Goal: Task Accomplishment & Management: Use online tool/utility

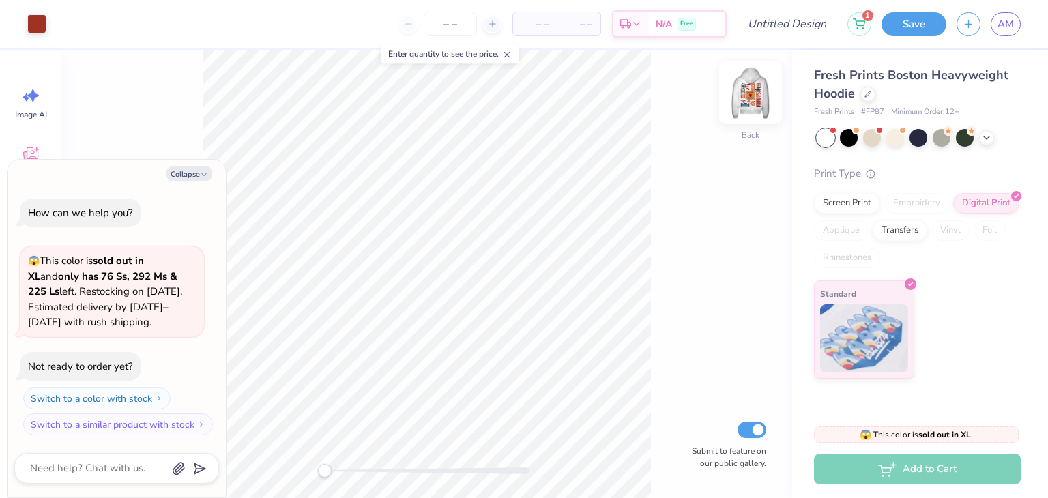
click at [750, 96] on img at bounding box center [750, 92] width 55 height 55
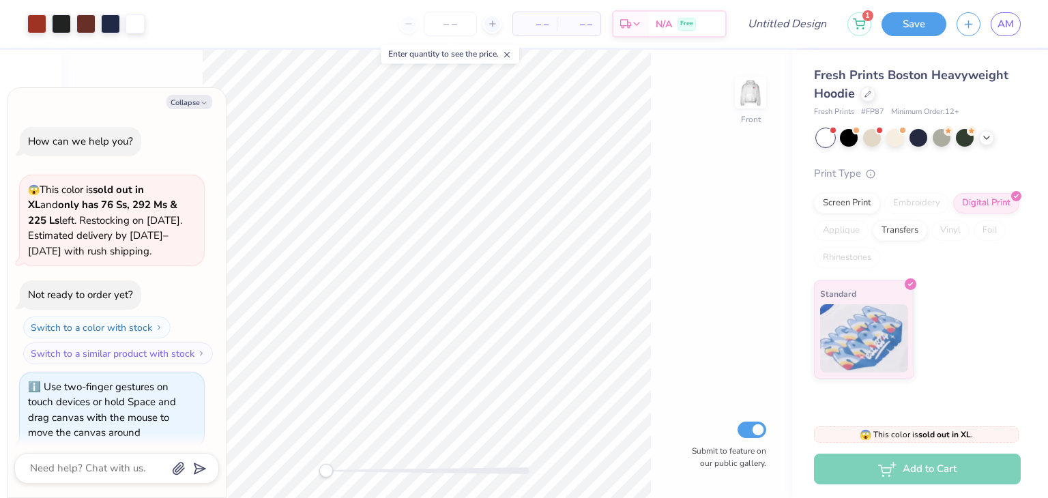
scroll to position [11, 0]
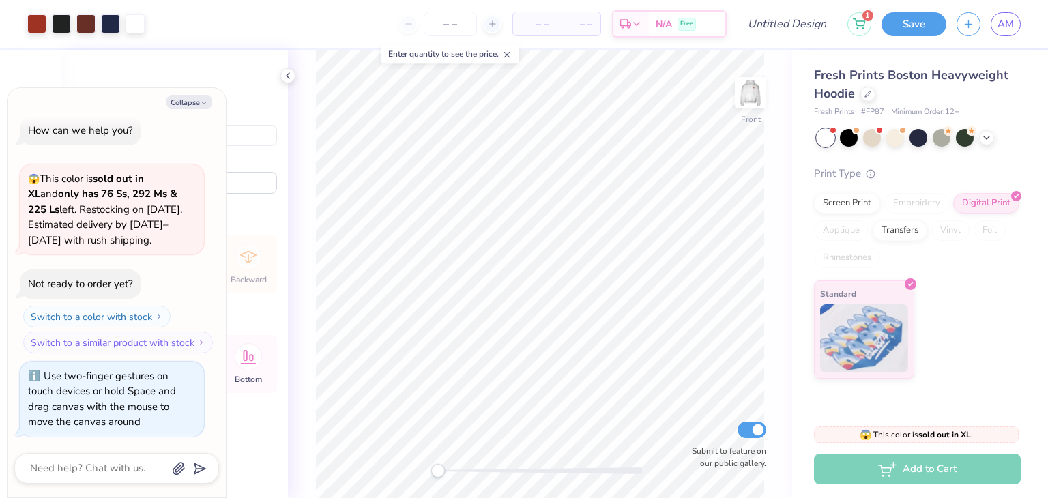
type textarea "x"
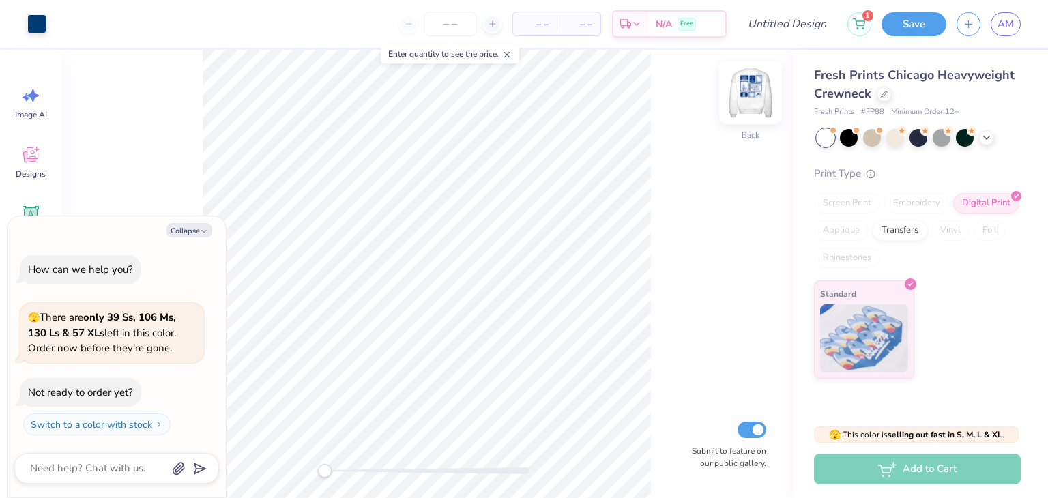
click at [752, 100] on img at bounding box center [750, 92] width 55 height 55
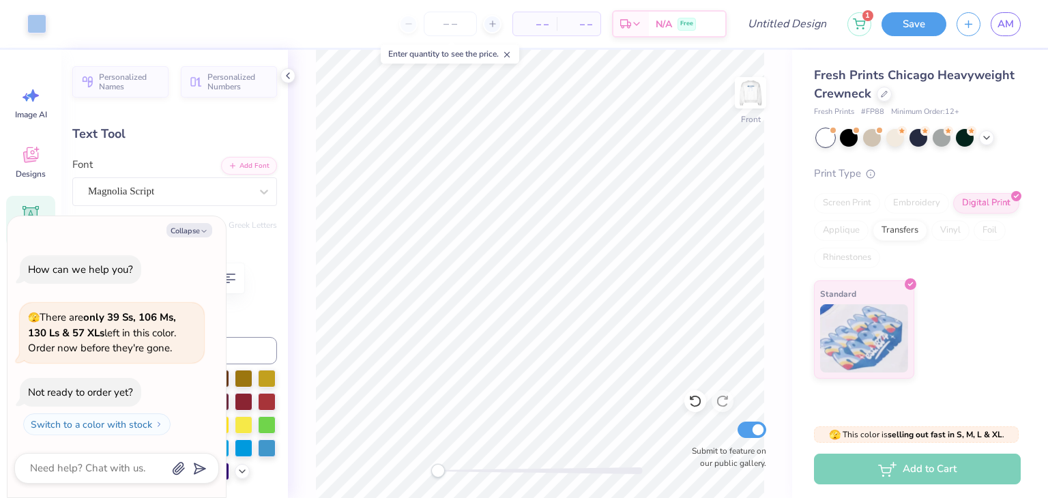
scroll to position [11, 1]
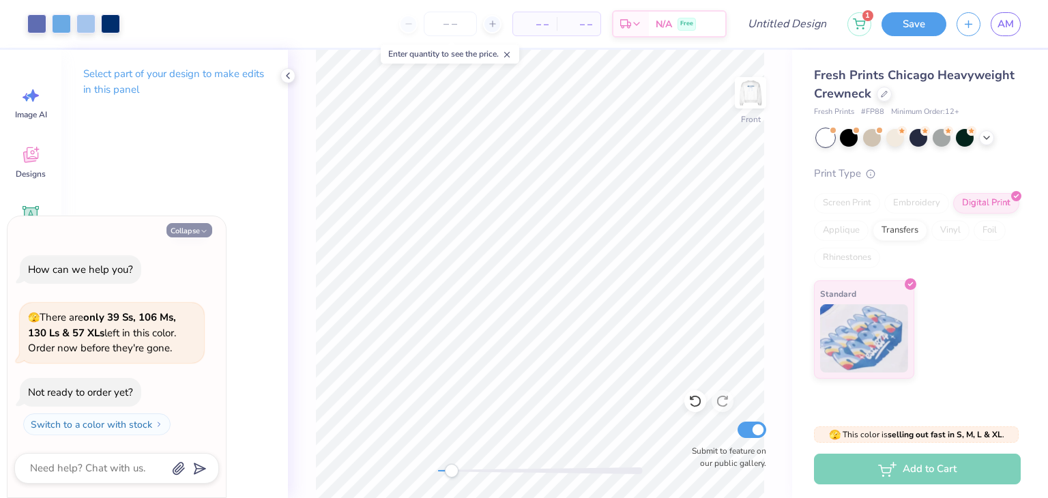
click at [210, 229] on button "Collapse" at bounding box center [189, 230] width 46 height 14
type textarea "x"
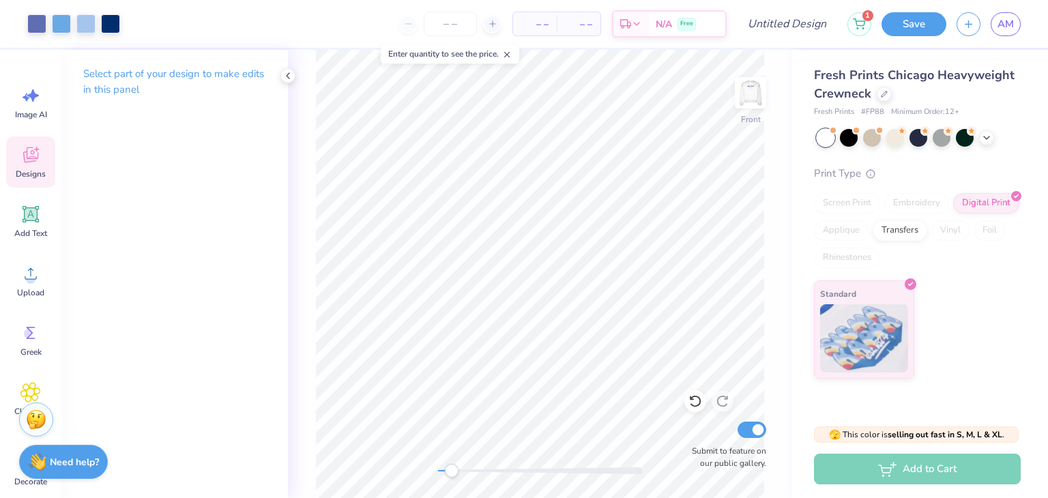
click at [32, 168] on span "Designs" at bounding box center [31, 173] width 30 height 11
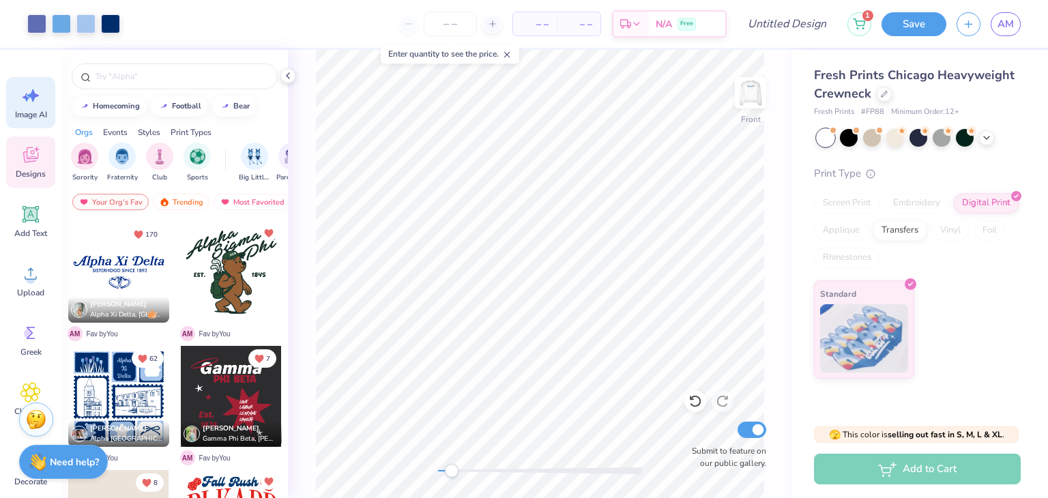
click at [33, 110] on span "Image AI" at bounding box center [31, 114] width 32 height 11
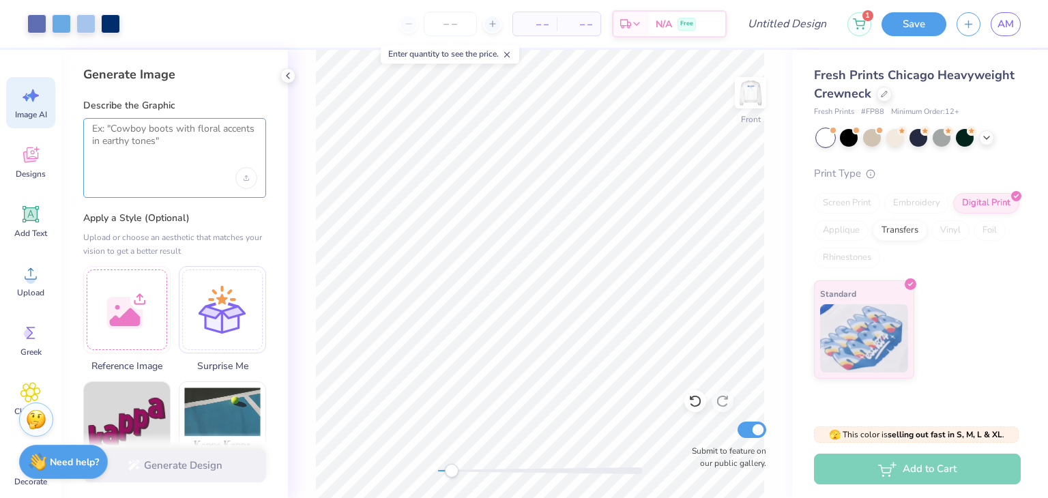
click at [126, 140] on textarea at bounding box center [174, 140] width 165 height 34
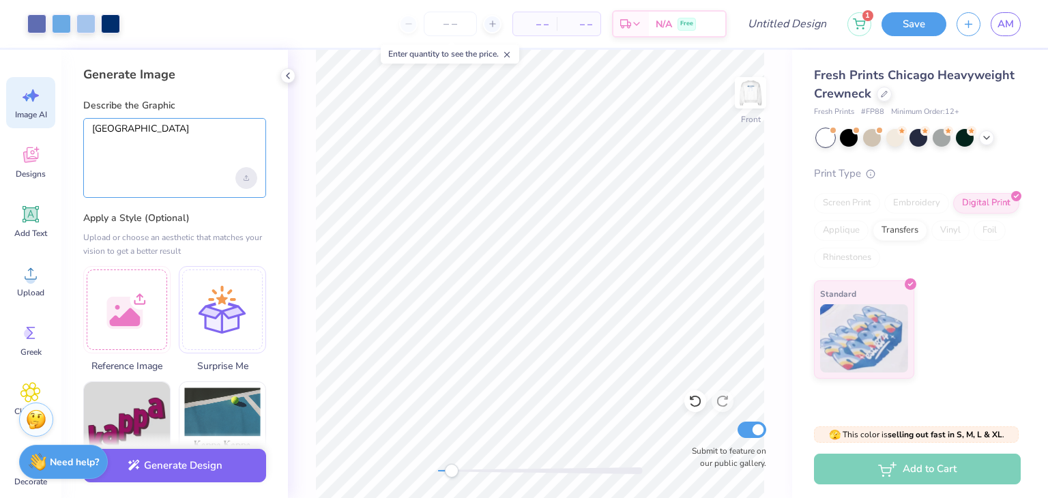
type textarea "lindenwood university football stadium"
click at [248, 184] on div "Upload image" at bounding box center [246, 178] width 22 height 22
click at [174, 151] on textarea "lindenwood university football stadium" at bounding box center [174, 140] width 165 height 34
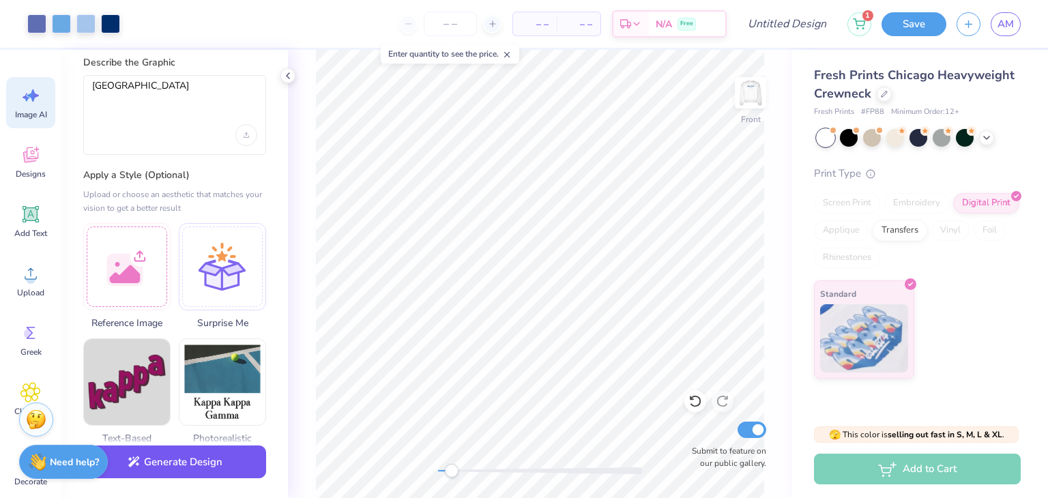
click at [159, 466] on button "Generate Design" at bounding box center [174, 461] width 183 height 33
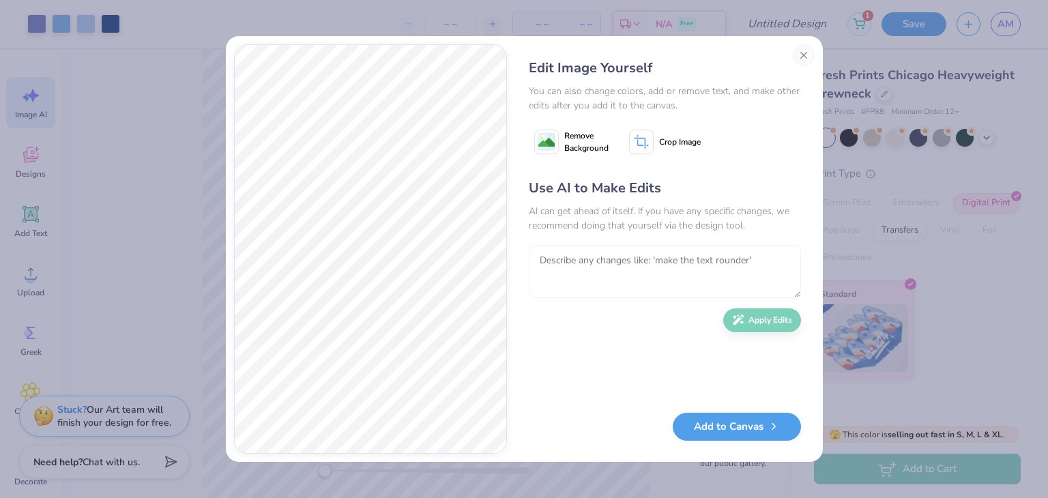
click at [566, 261] on textarea at bounding box center [665, 271] width 272 height 53
type textarea "erase the words on the field"
click at [778, 322] on button "Apply Edits" at bounding box center [762, 317] width 78 height 24
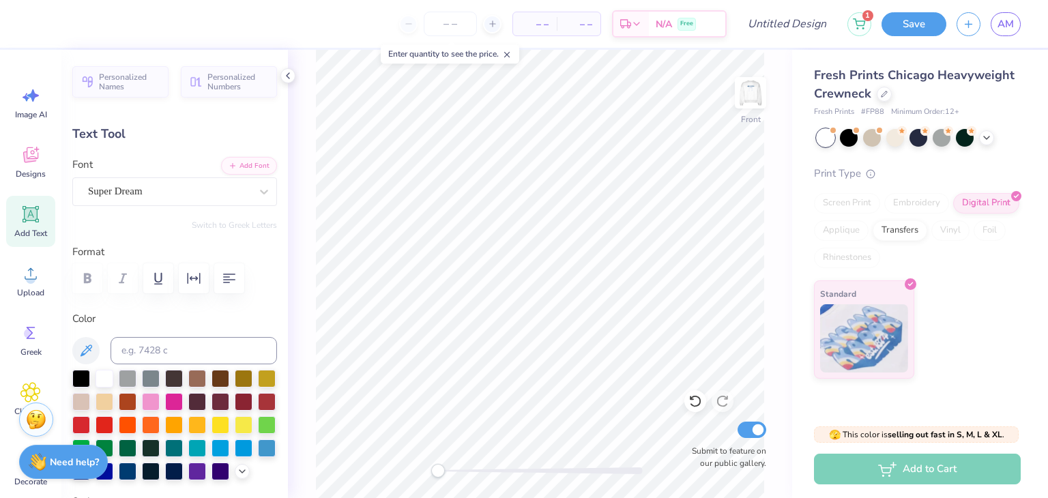
scroll to position [99, 0]
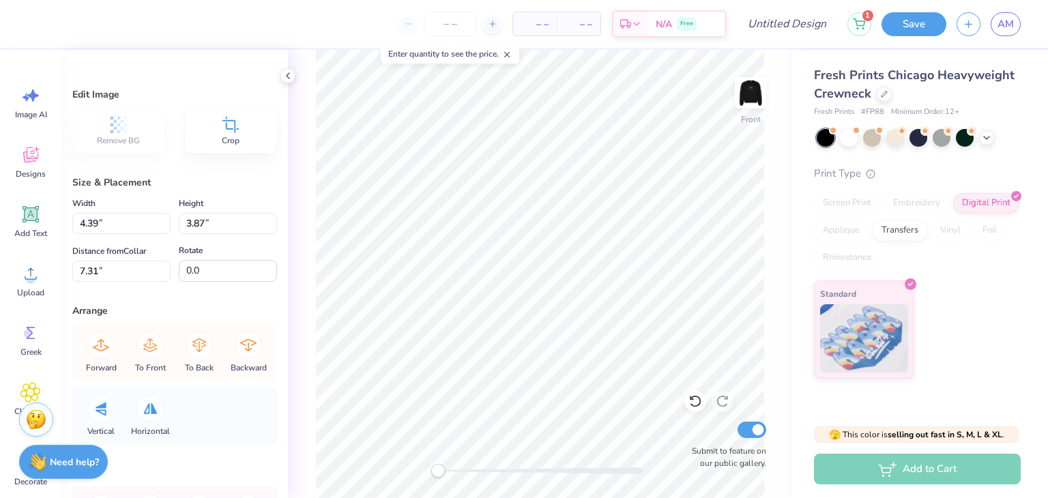
scroll to position [99, 0]
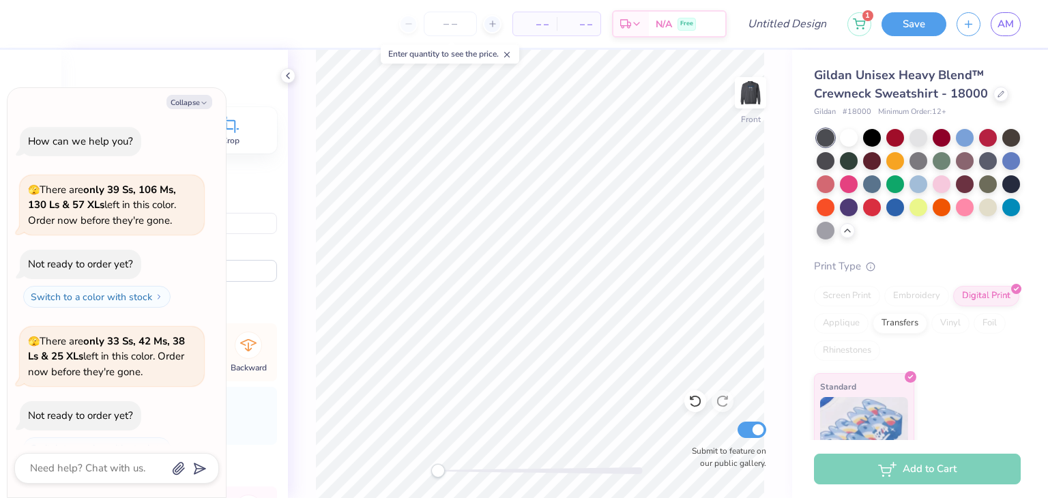
scroll to position [990, 0]
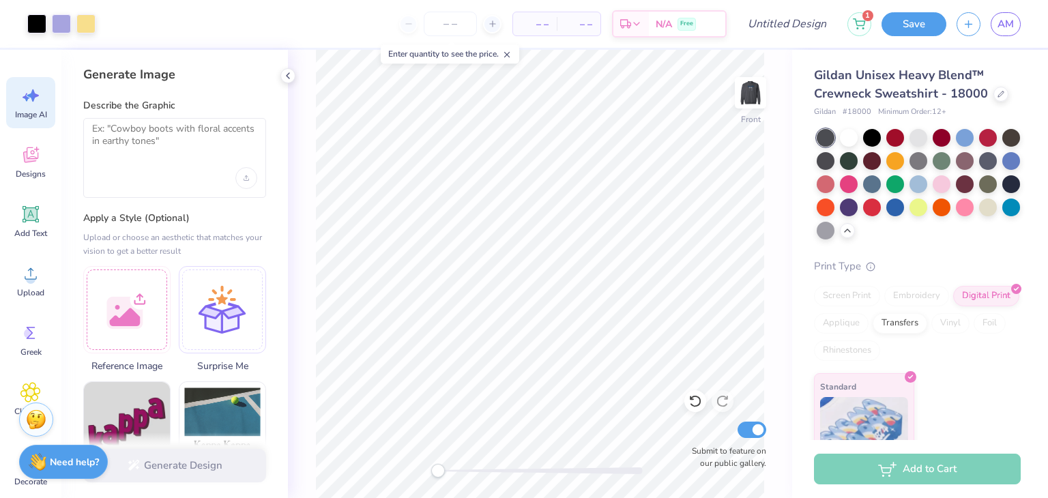
scroll to position [679, 0]
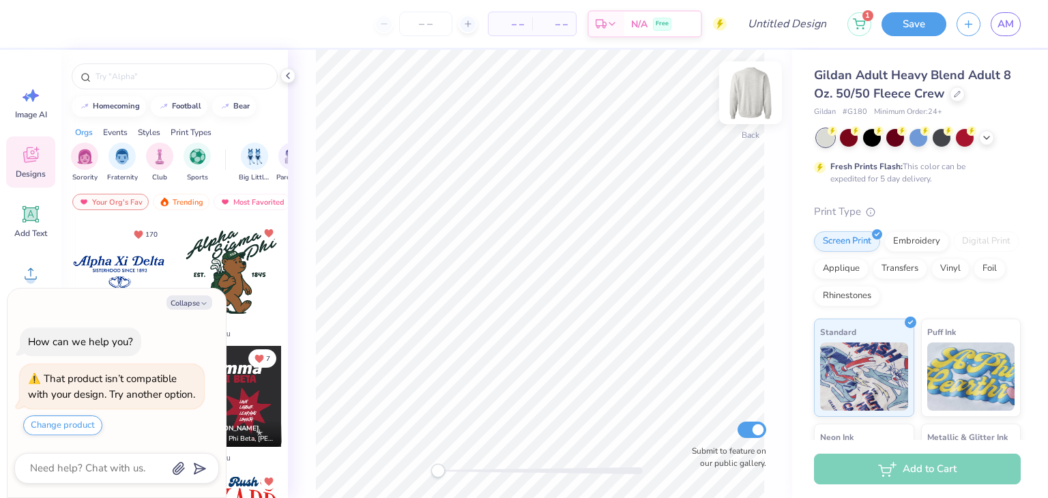
click at [755, 91] on img at bounding box center [750, 92] width 55 height 55
click at [191, 295] on button "Collapse" at bounding box center [189, 302] width 46 height 14
type textarea "x"
click at [949, 96] on div at bounding box center [956, 92] width 15 height 15
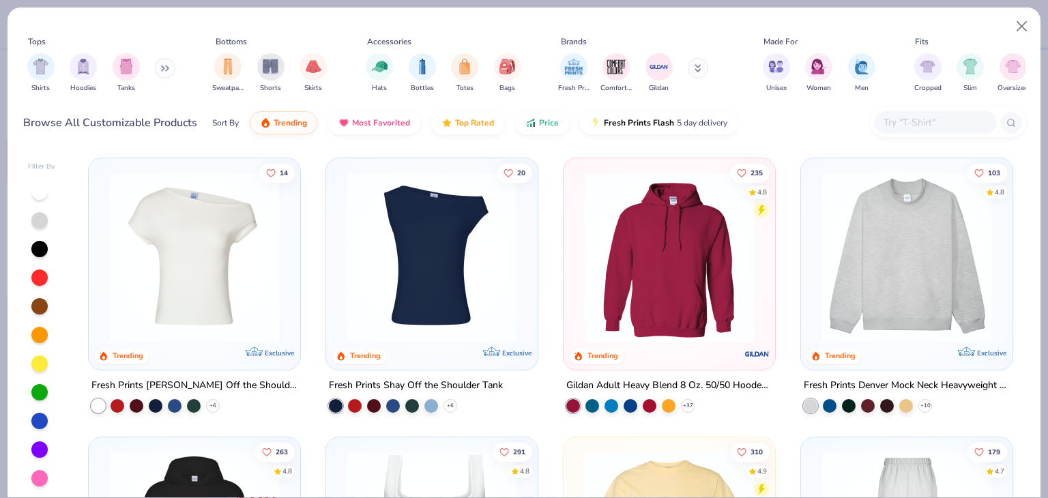
click at [219, 211] on img at bounding box center [194, 257] width 184 height 171
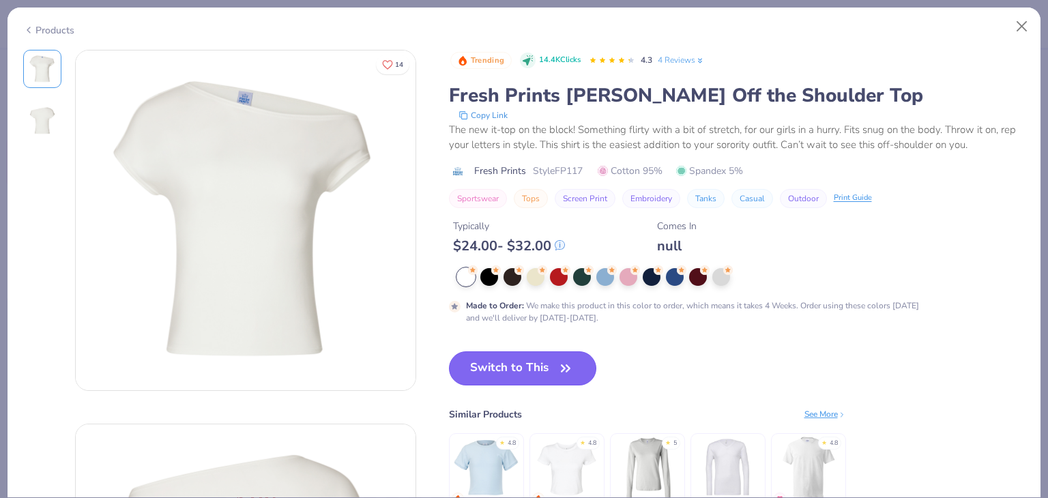
click at [505, 357] on button "Switch to This" at bounding box center [523, 368] width 148 height 34
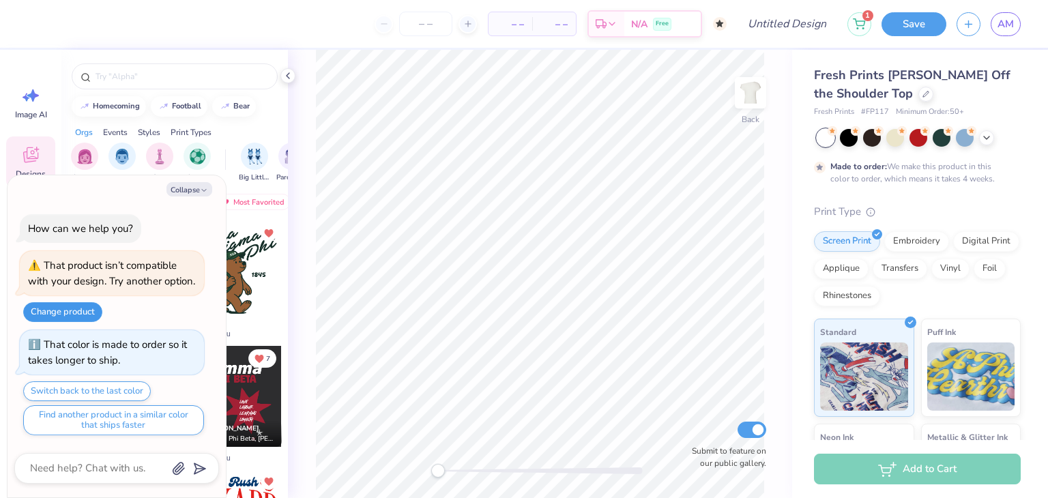
click at [44, 310] on button "Change product" at bounding box center [62, 312] width 79 height 20
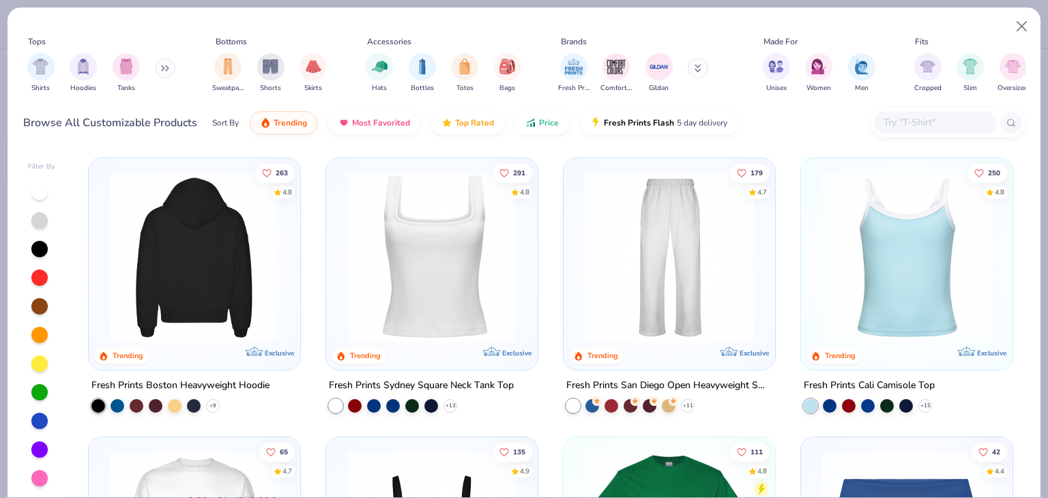
click at [103, 268] on img at bounding box center [11, 257] width 184 height 171
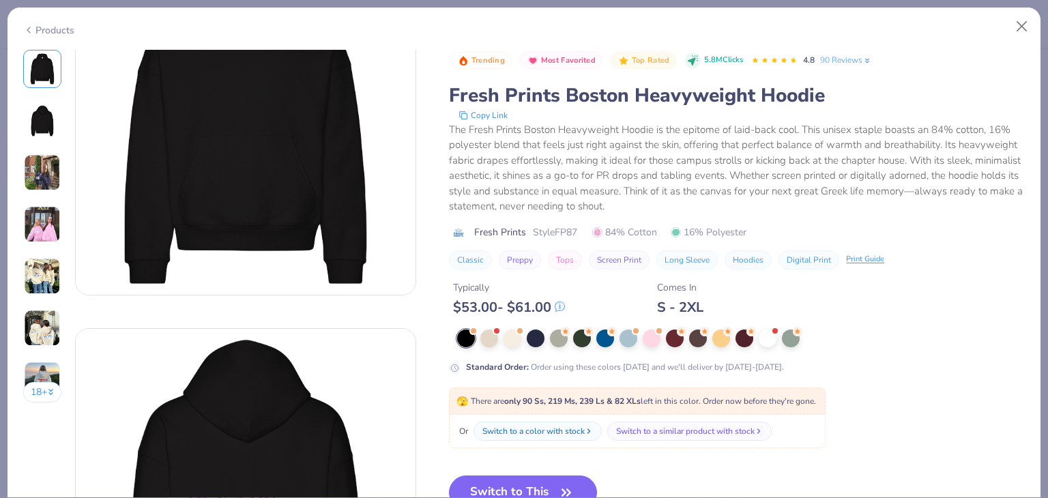
scroll to position [131, 0]
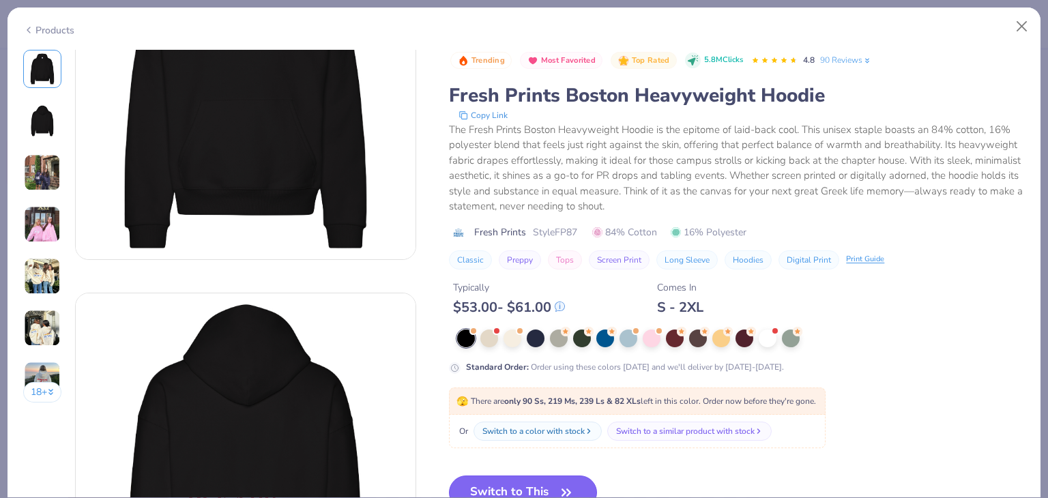
click at [533, 480] on button "Switch to This" at bounding box center [523, 492] width 148 height 34
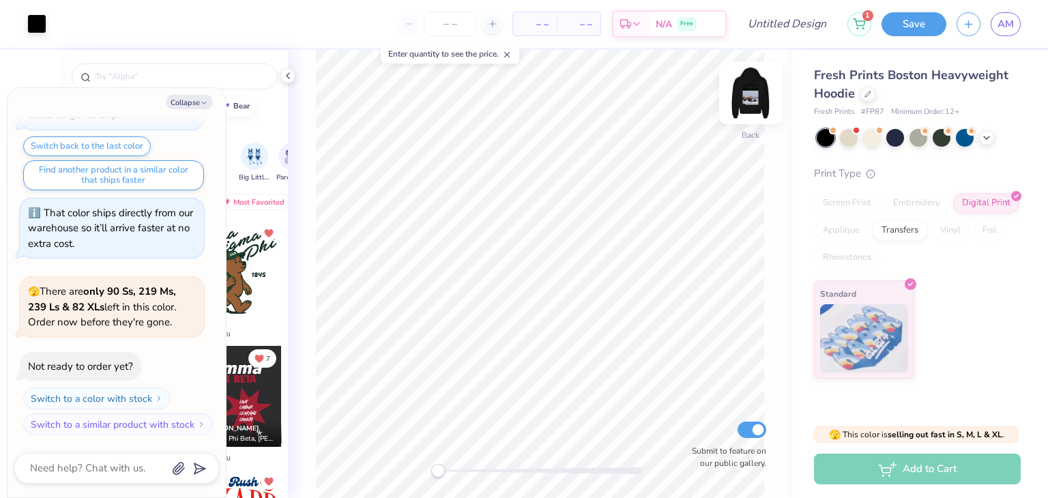
click at [750, 95] on img at bounding box center [750, 92] width 55 height 55
click at [183, 101] on button "Collapse" at bounding box center [189, 102] width 46 height 14
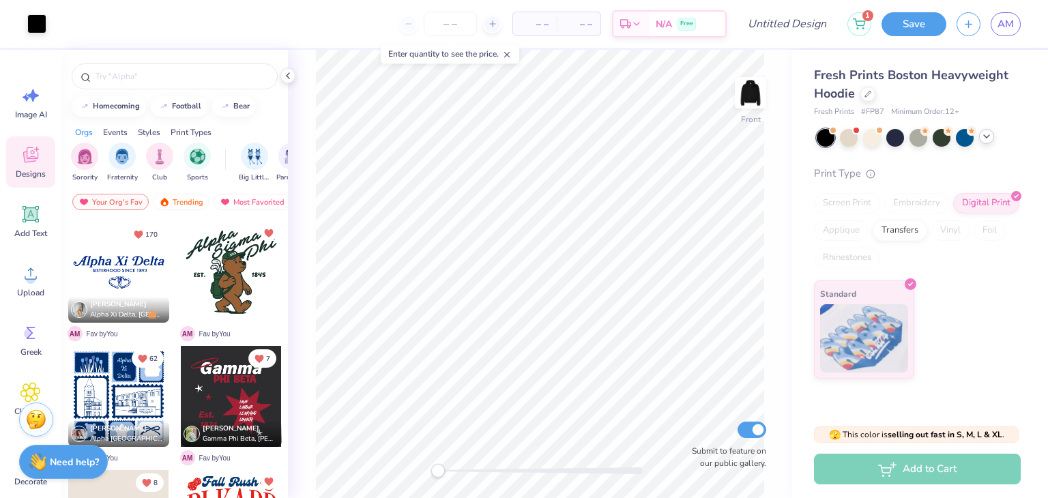
click at [988, 138] on icon at bounding box center [986, 136] width 11 height 11
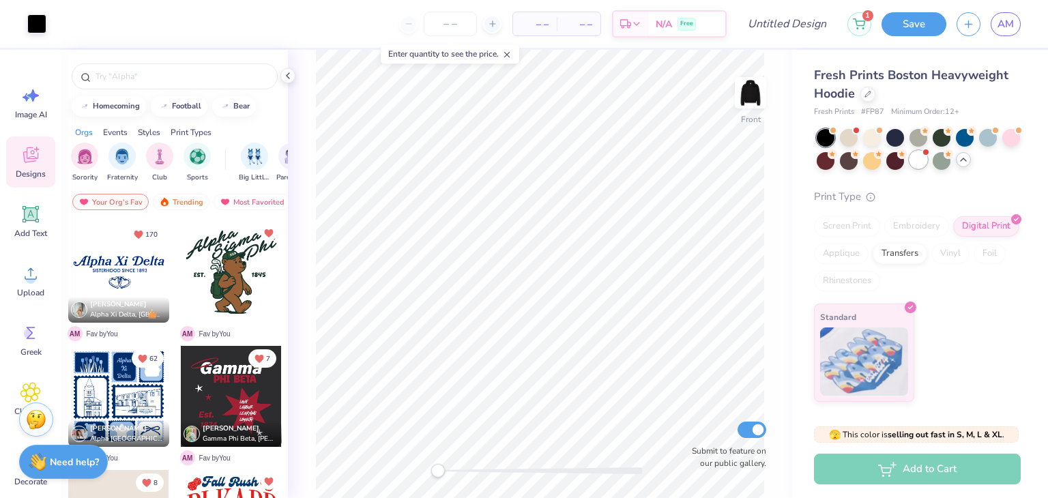
click at [916, 159] on div at bounding box center [918, 160] width 18 height 18
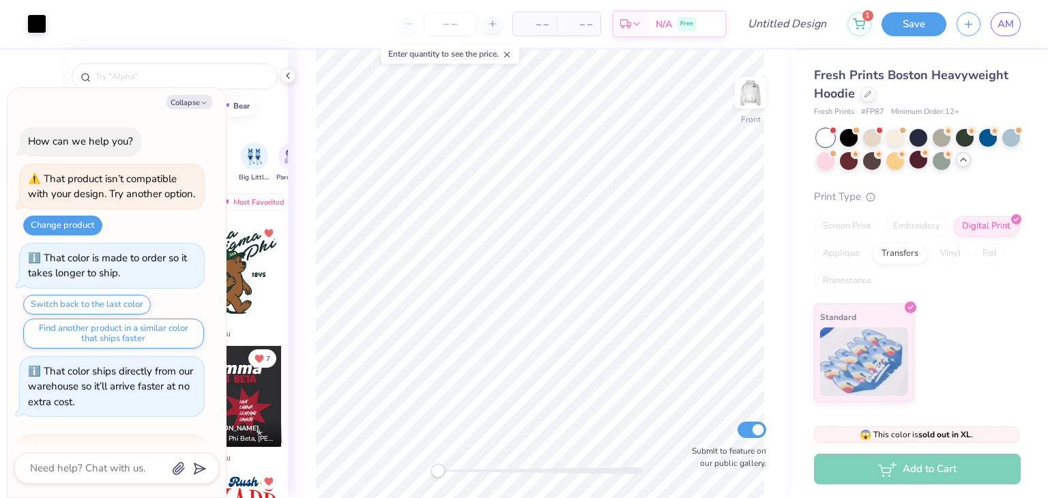
scroll to position [380, 0]
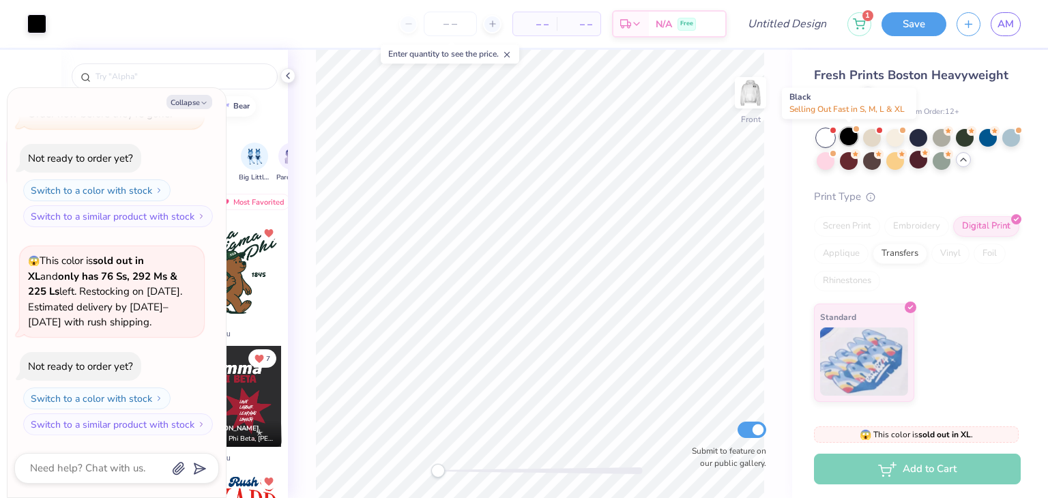
click at [845, 135] on div at bounding box center [849, 137] width 18 height 18
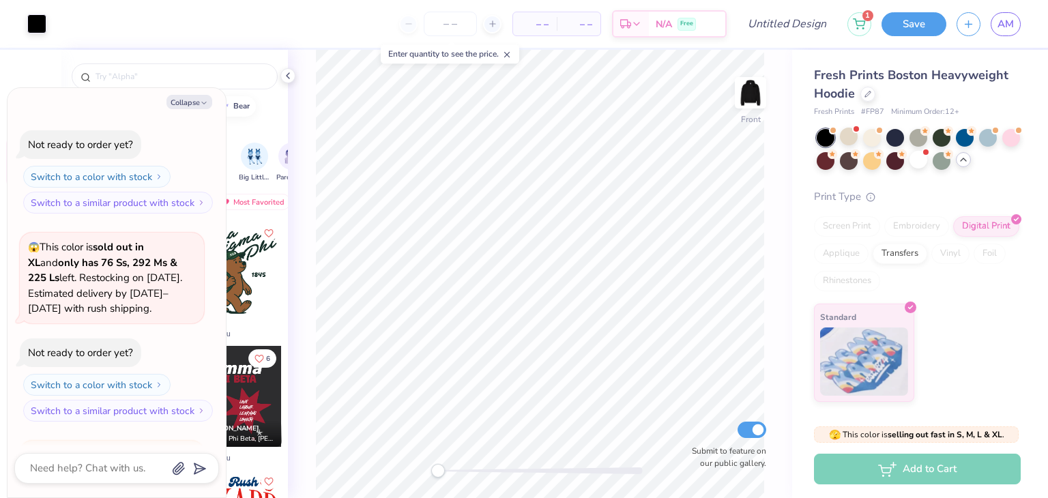
scroll to position [557, 0]
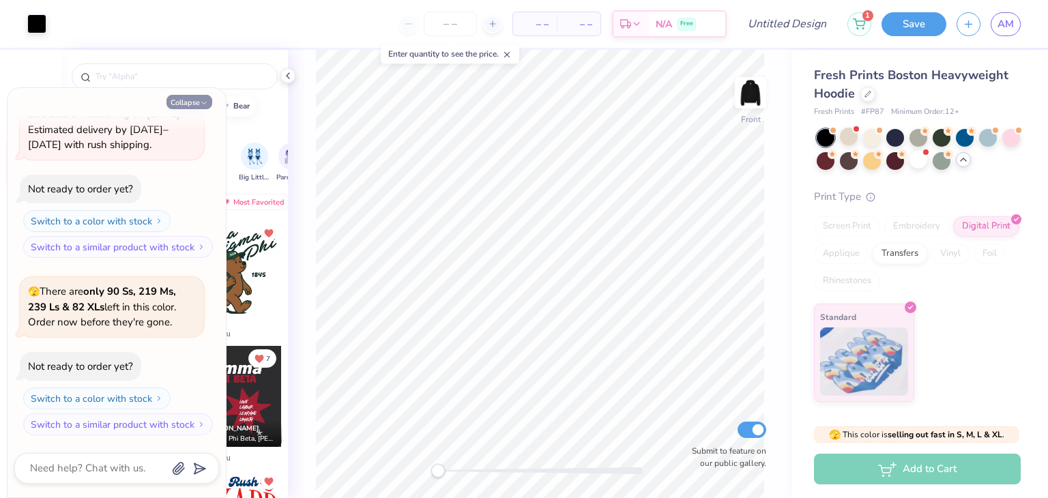
click at [176, 105] on button "Collapse" at bounding box center [189, 102] width 46 height 14
type textarea "x"
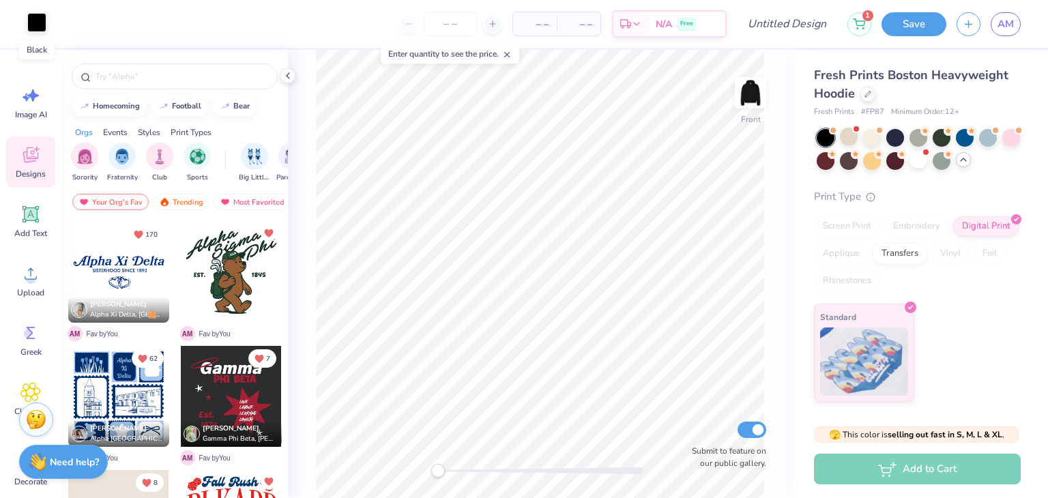
click at [37, 18] on div at bounding box center [36, 22] width 19 height 19
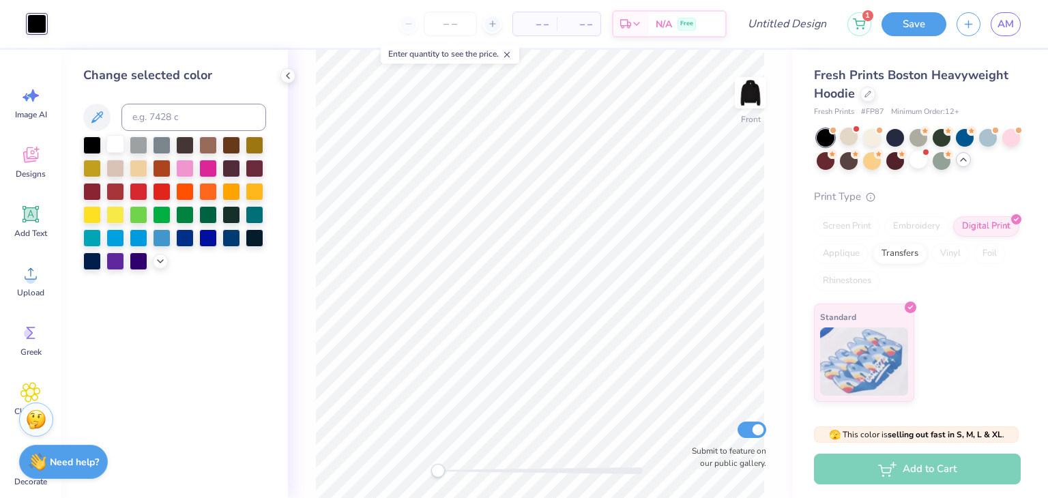
click at [113, 142] on div at bounding box center [115, 144] width 18 height 18
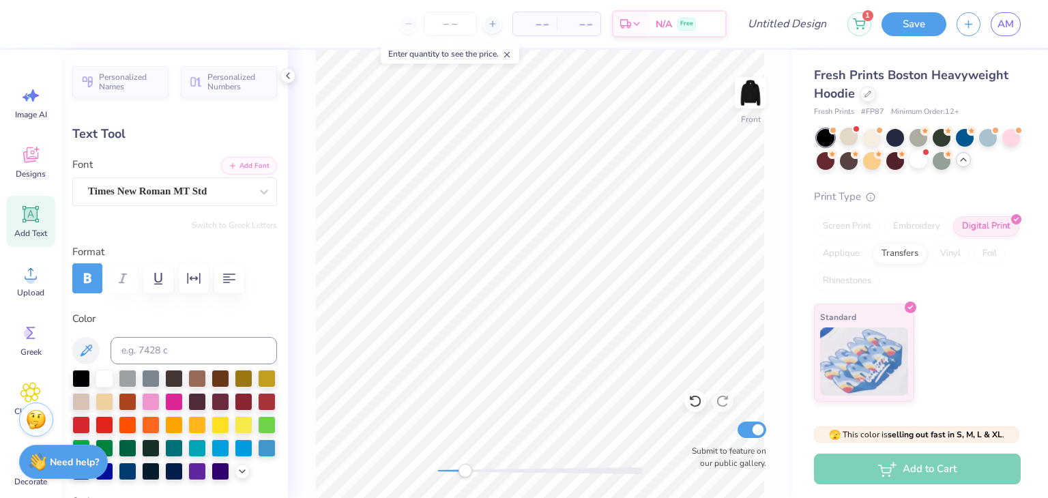
scroll to position [11, 7]
type input "11.77"
type input "1.06"
type input "9.46"
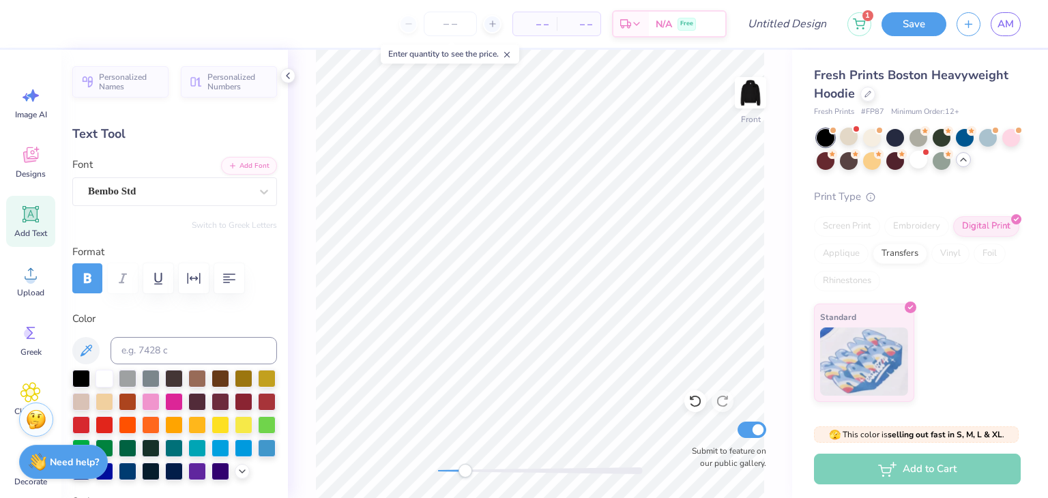
type textarea "K"
type textarea "ALL ROADS LEAD HOME"
type input "18.36"
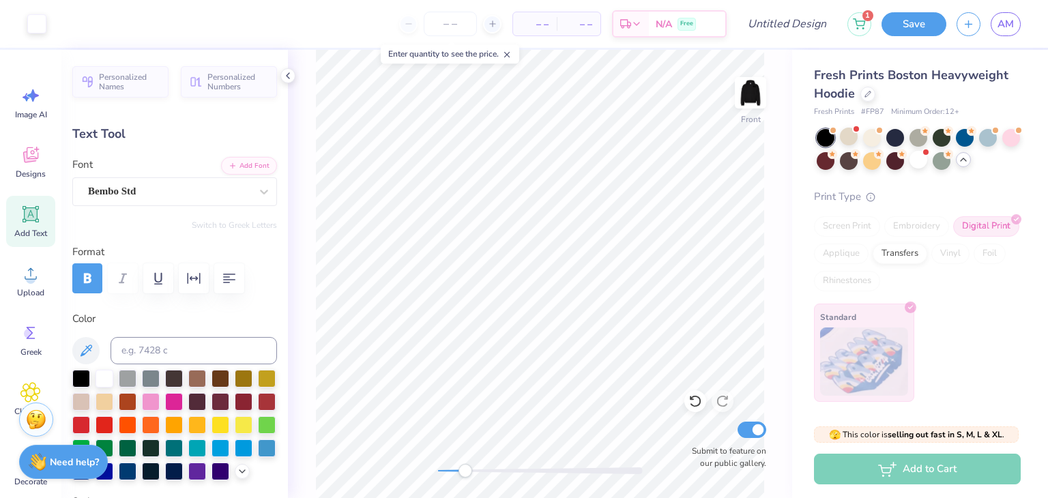
type input "0.96"
type input "9.52"
